Goal: Transaction & Acquisition: Obtain resource

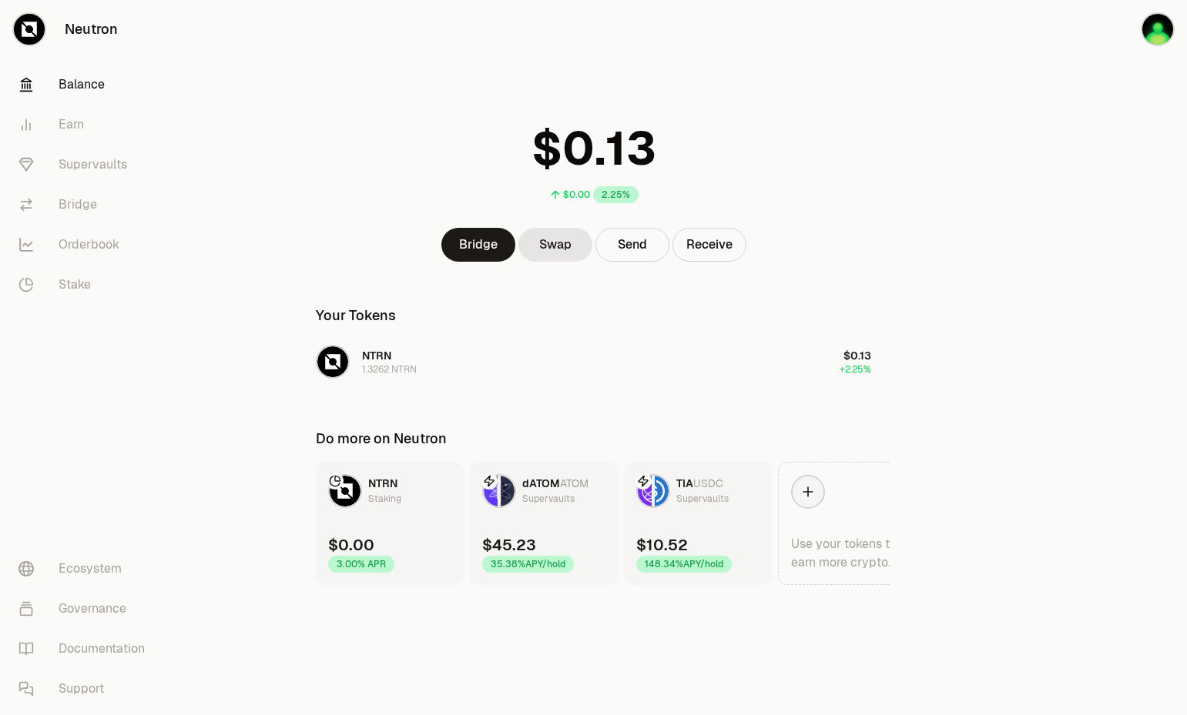
click at [566, 527] on link "dATOM ATOM Supervaults $45.23 35.38% APY/hold" at bounding box center [544, 523] width 148 height 123
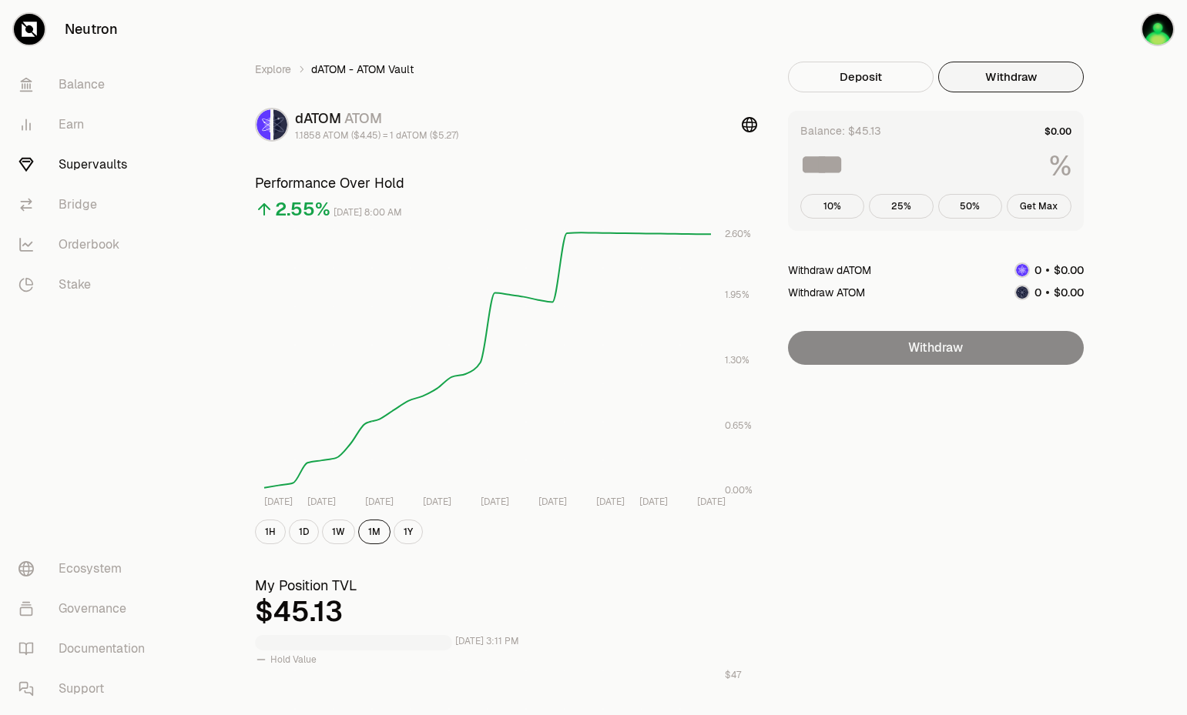
click at [1013, 68] on button "Withdraw" at bounding box center [1011, 77] width 146 height 31
click at [1019, 79] on button "Withdraw" at bounding box center [1011, 77] width 146 height 31
click at [855, 77] on button "Deposit" at bounding box center [861, 77] width 146 height 31
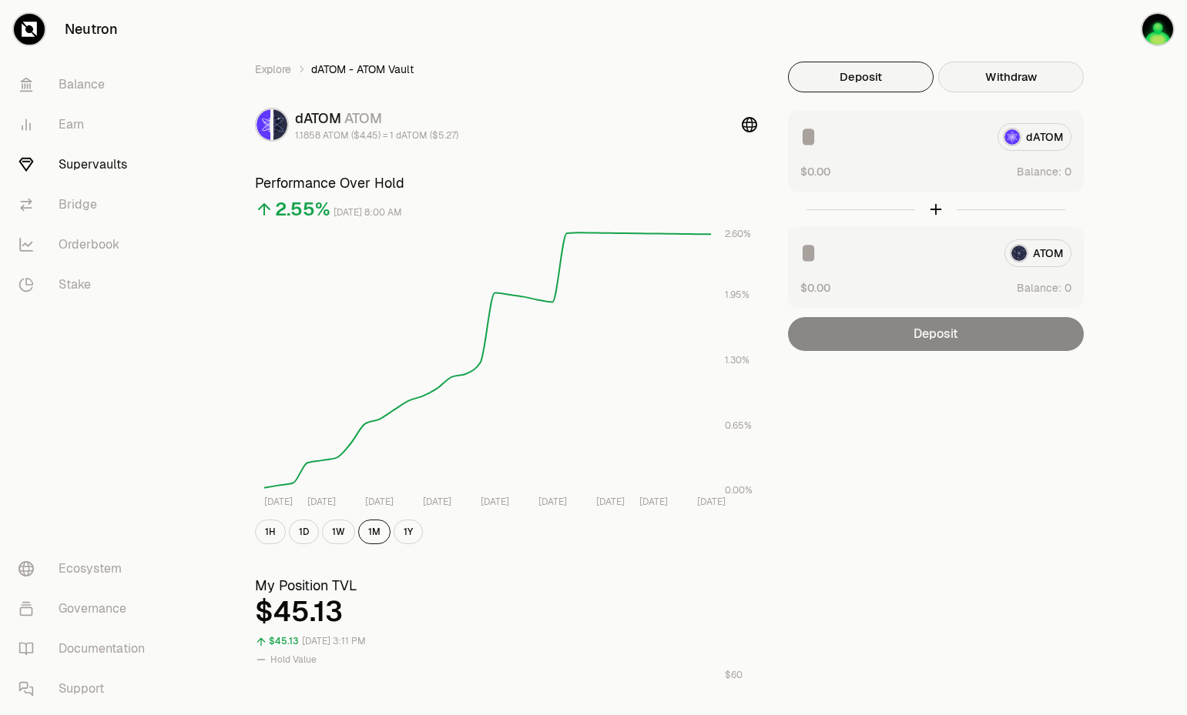
click at [1048, 76] on button "Withdraw" at bounding box center [1011, 77] width 146 height 31
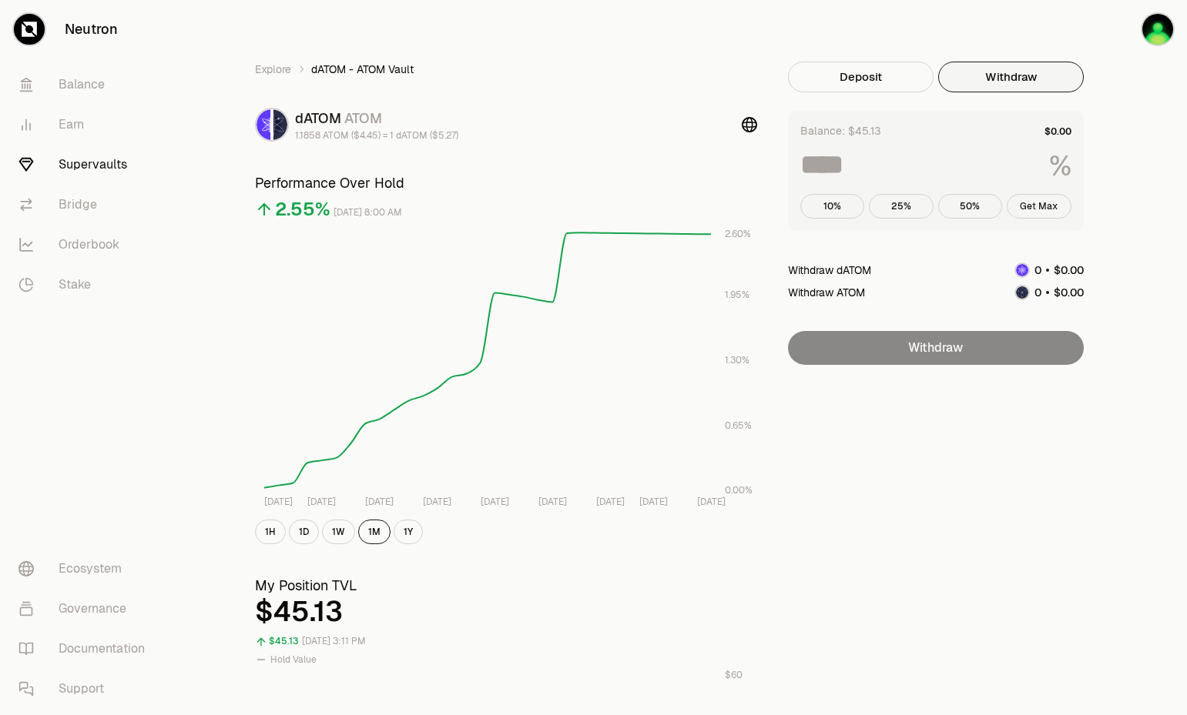
click at [1026, 196] on button "Get Max" at bounding box center [1038, 206] width 65 height 25
type input "***"
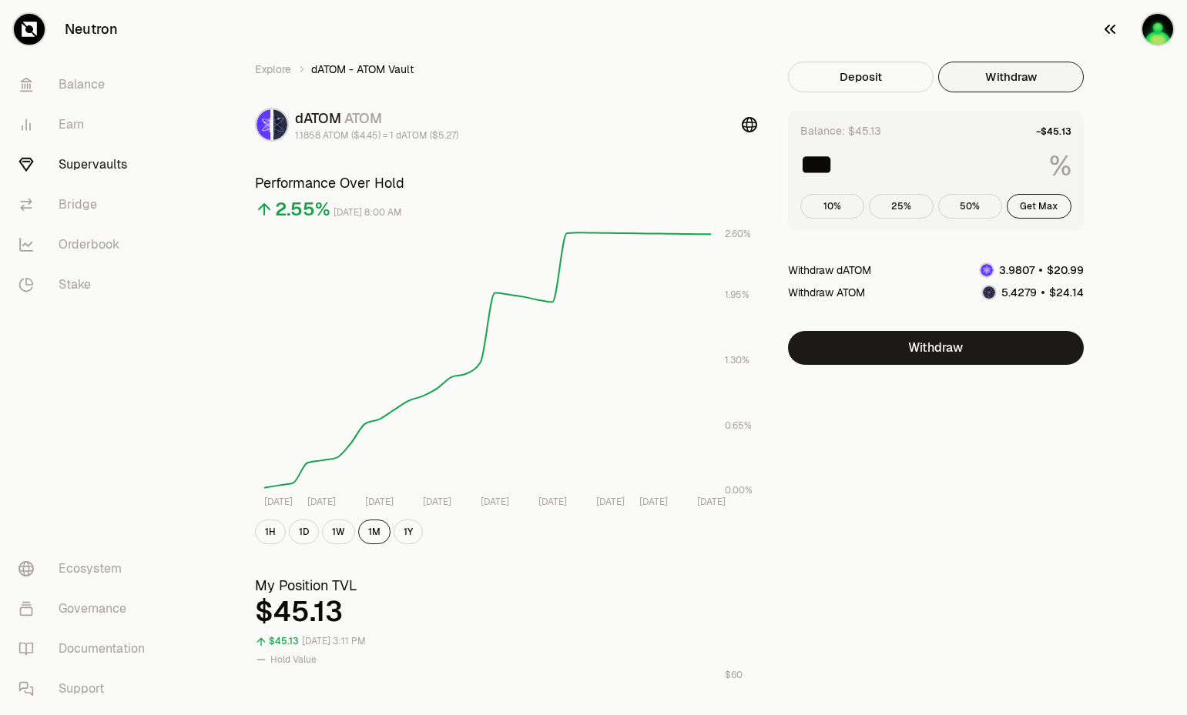
click at [1148, 32] on img "button" at bounding box center [1157, 29] width 31 height 31
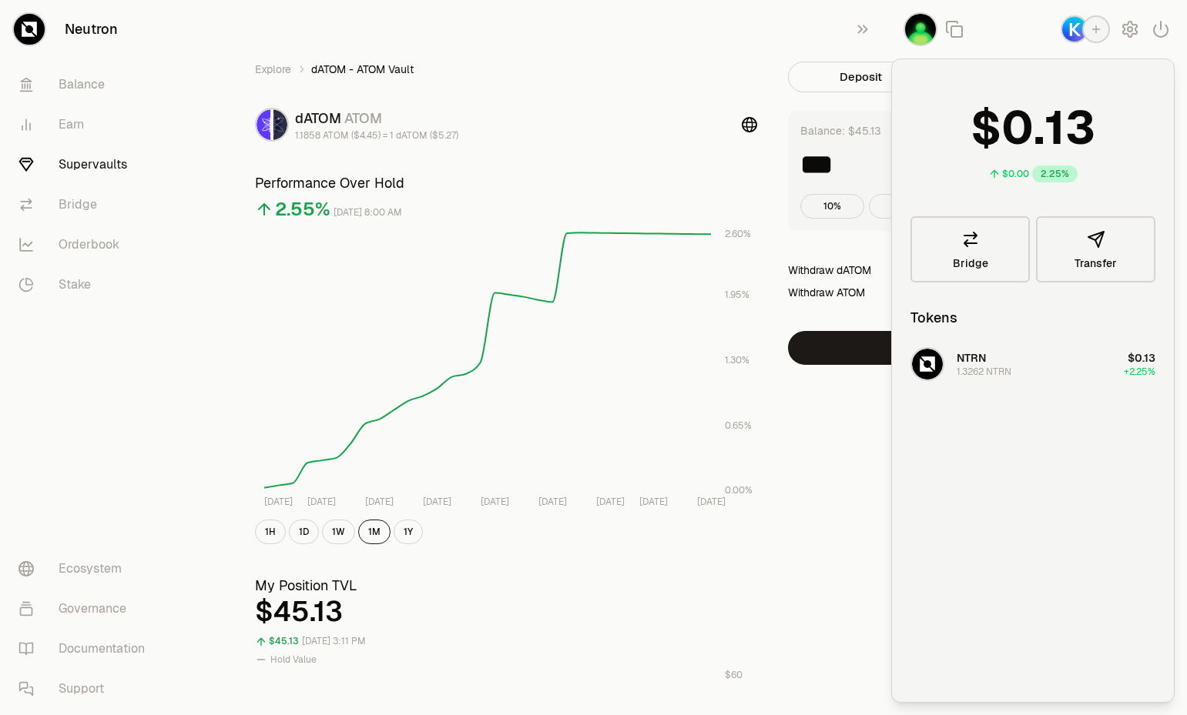
click at [863, 427] on div "Explore dATOM - ATOM Vault dATOM ATOM 1.1858 ATOM ($4.45) = 1 dATOM ($5.27) Per…" at bounding box center [679, 719] width 887 height 1314
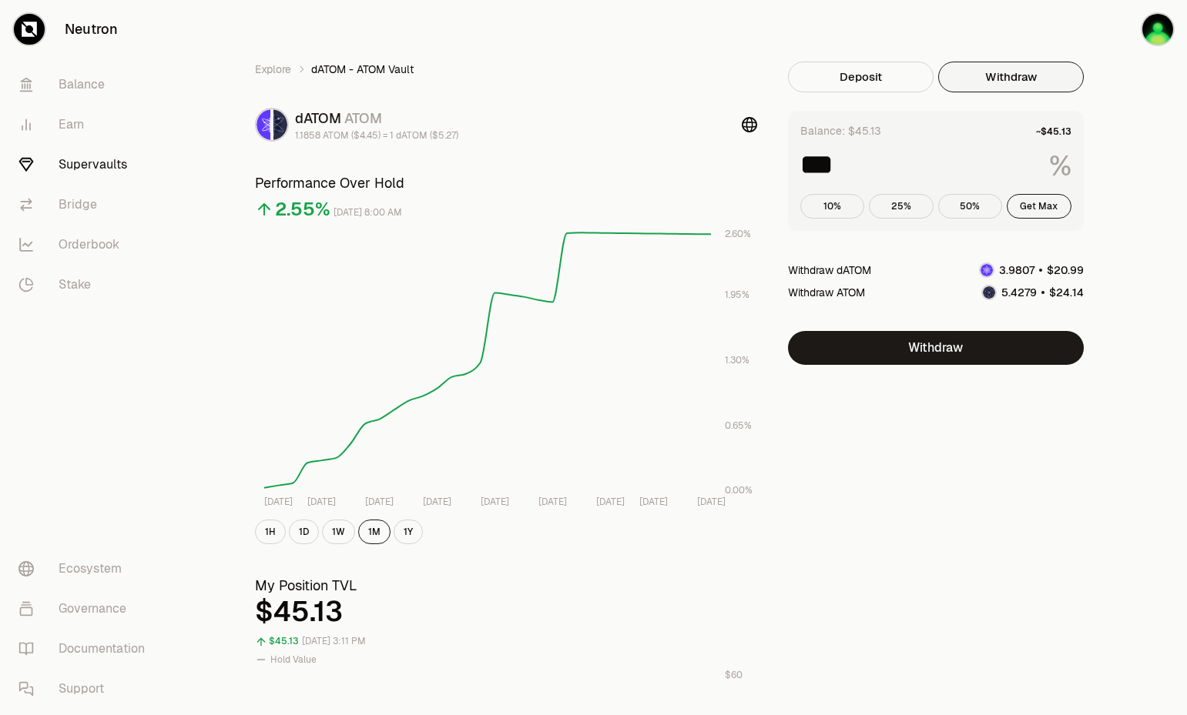
click at [85, 163] on link "Supervaults" at bounding box center [86, 165] width 160 height 40
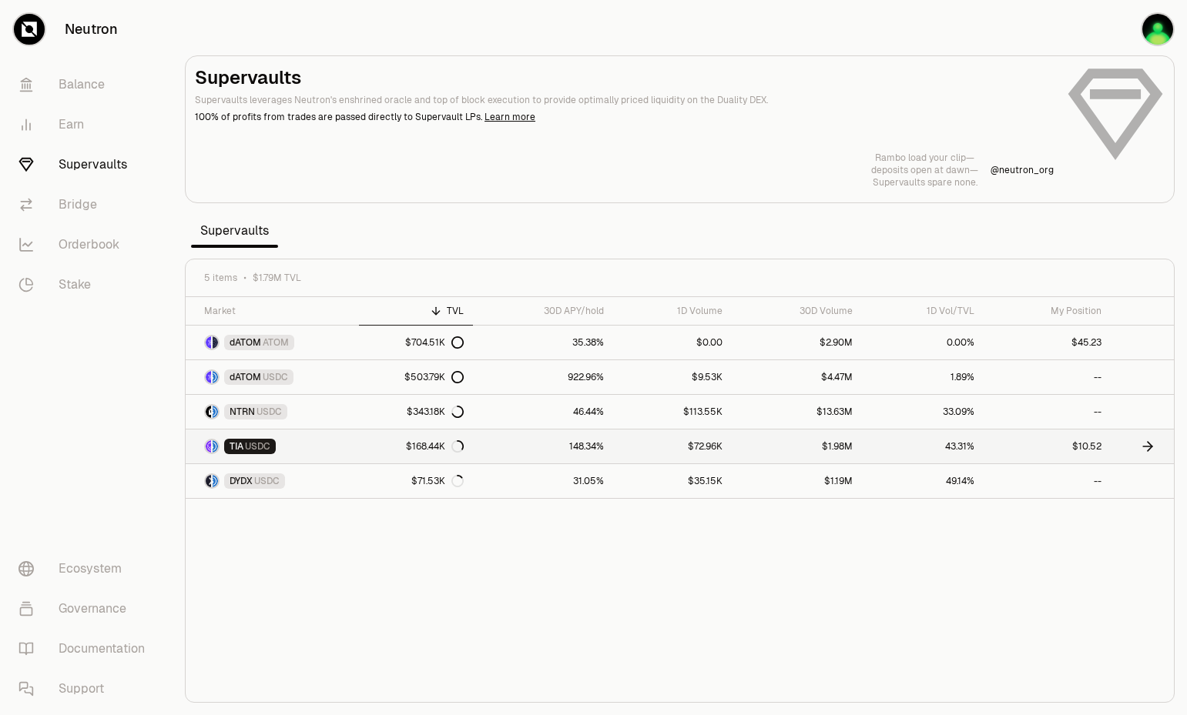
click at [731, 443] on link "$72.96K" at bounding box center [672, 447] width 119 height 34
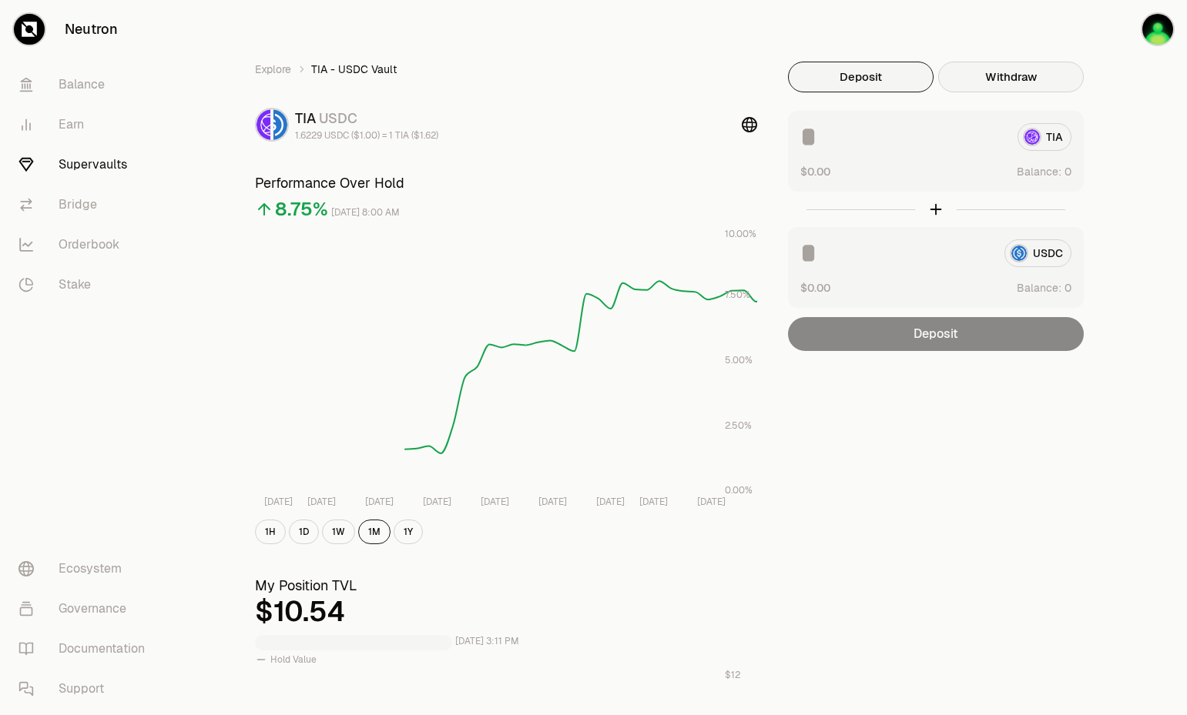
click at [1027, 77] on button "Withdraw" at bounding box center [1011, 77] width 146 height 31
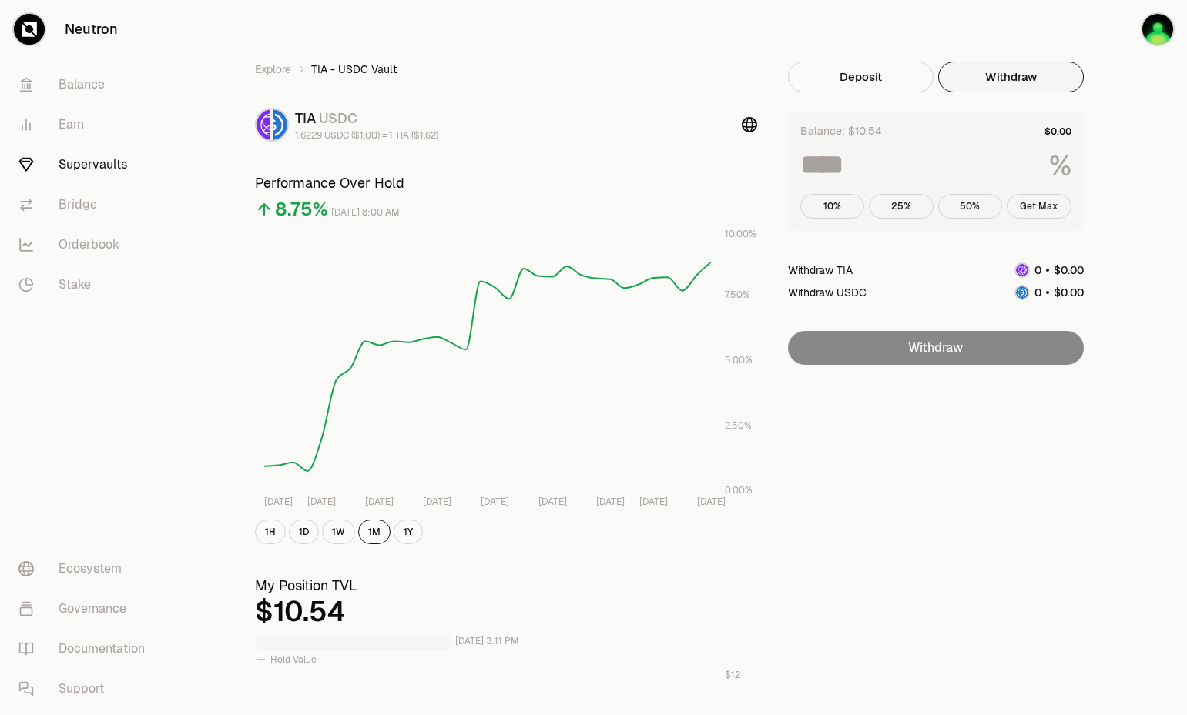
click at [1043, 199] on button "Get Max" at bounding box center [1038, 206] width 65 height 25
type input "***"
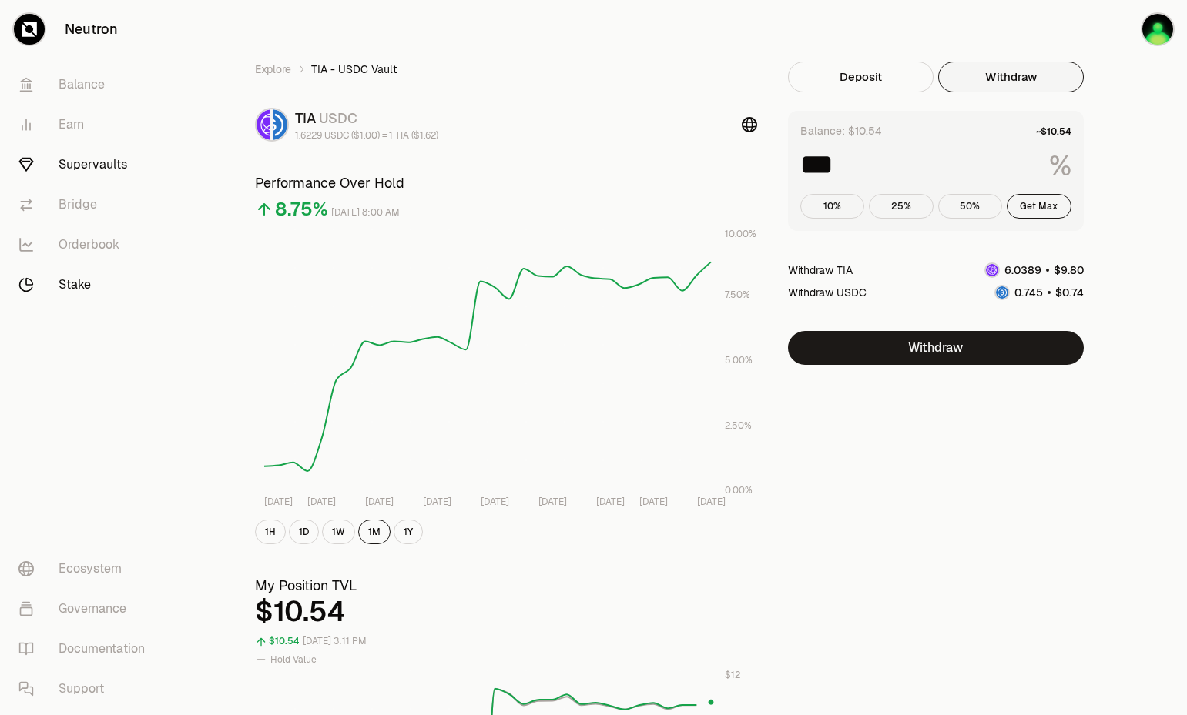
click at [98, 280] on link "Stake" at bounding box center [86, 285] width 160 height 40
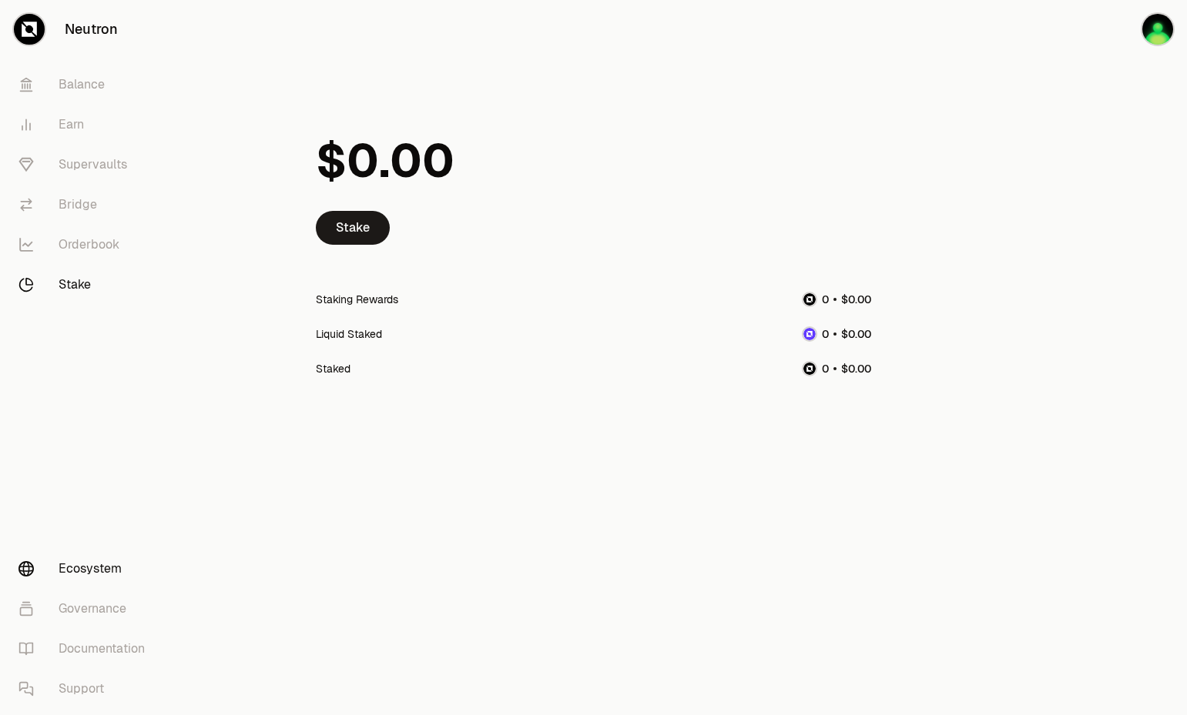
click at [109, 576] on link "Ecosystem" at bounding box center [86, 569] width 160 height 40
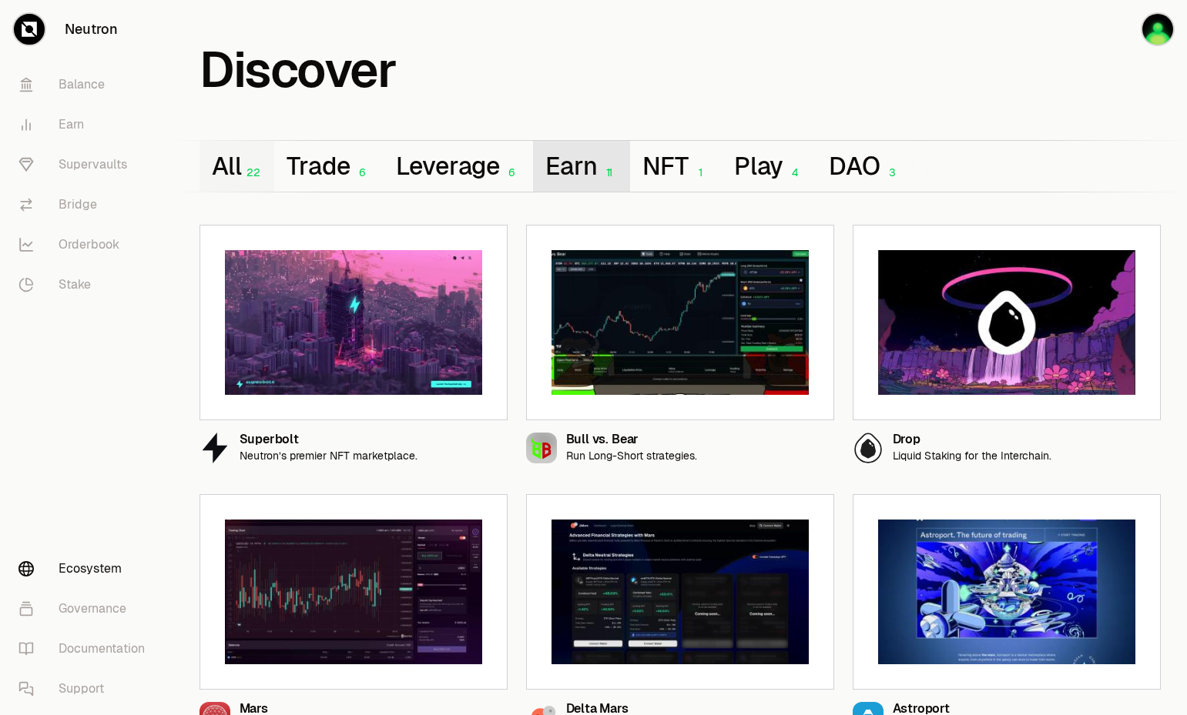
click at [625, 159] on button "Earn 11" at bounding box center [581, 166] width 97 height 51
